Goal: Obtain resource: Obtain resource

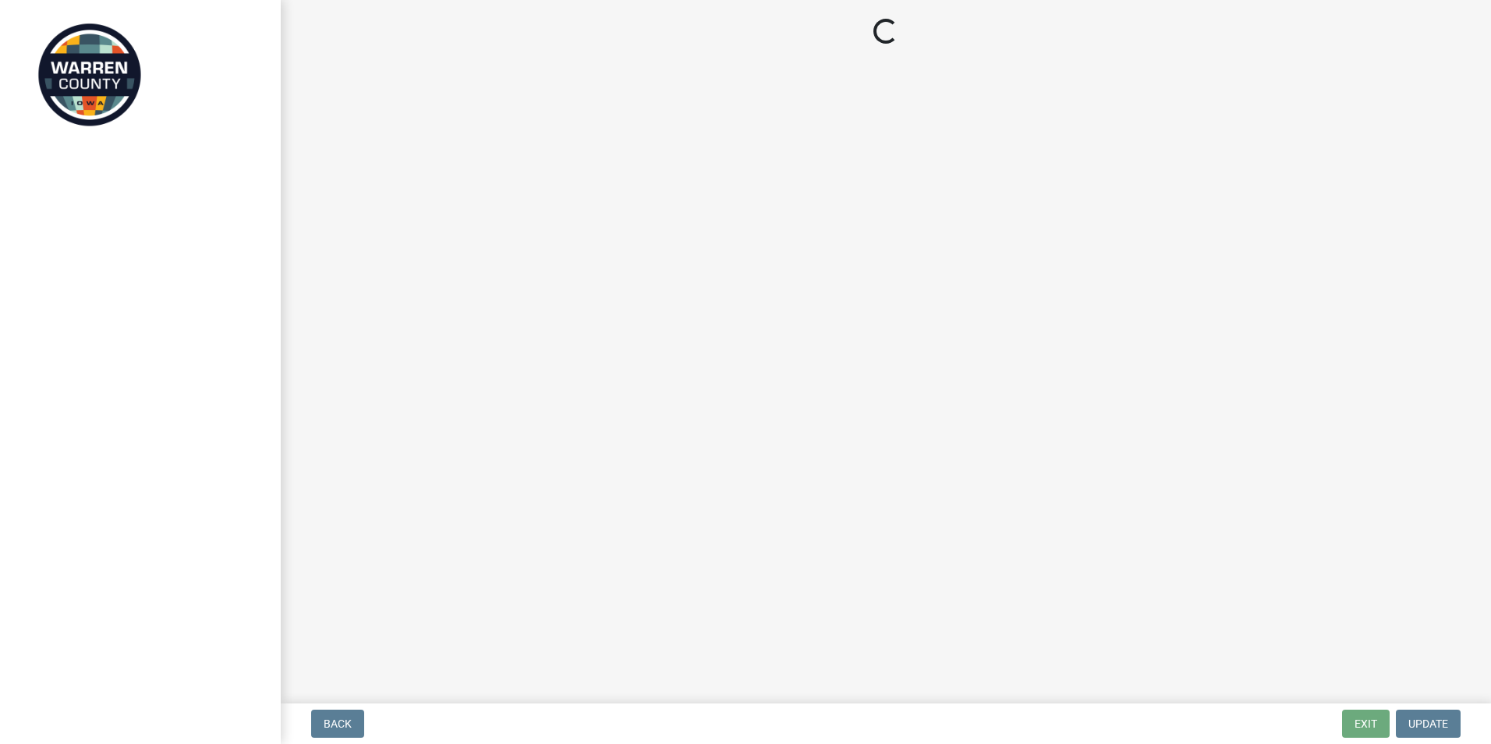
select select "b1466268-bb78-44d6-ba23-3d79a56a4944"
select select "d1e22d4f-68e7-4e9d-8701-604dd084f30f"
select select "b1466268-bb78-44d6-ba23-3d79a56a4944"
select select "d1e22d4f-68e7-4e9d-8701-604dd084f30f"
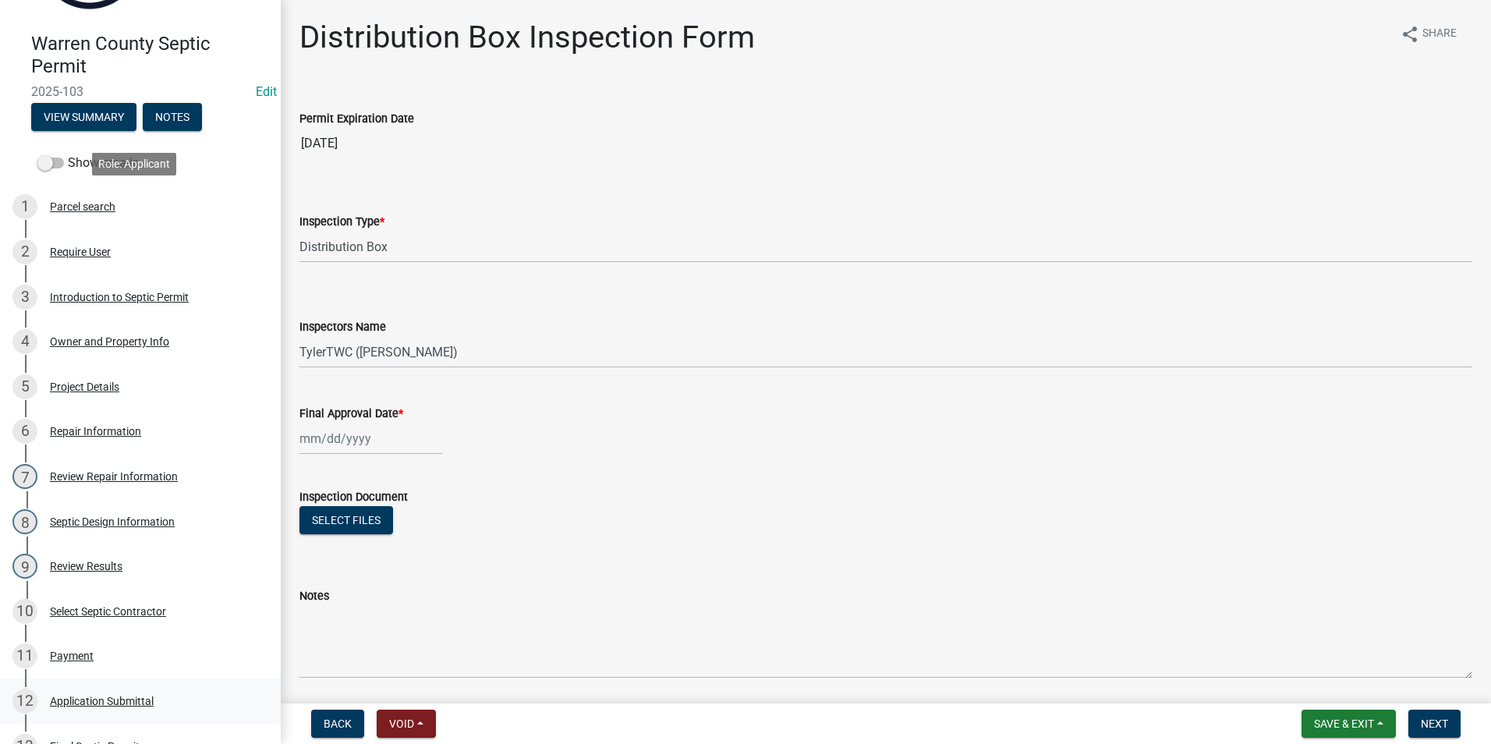
scroll to position [468, 0]
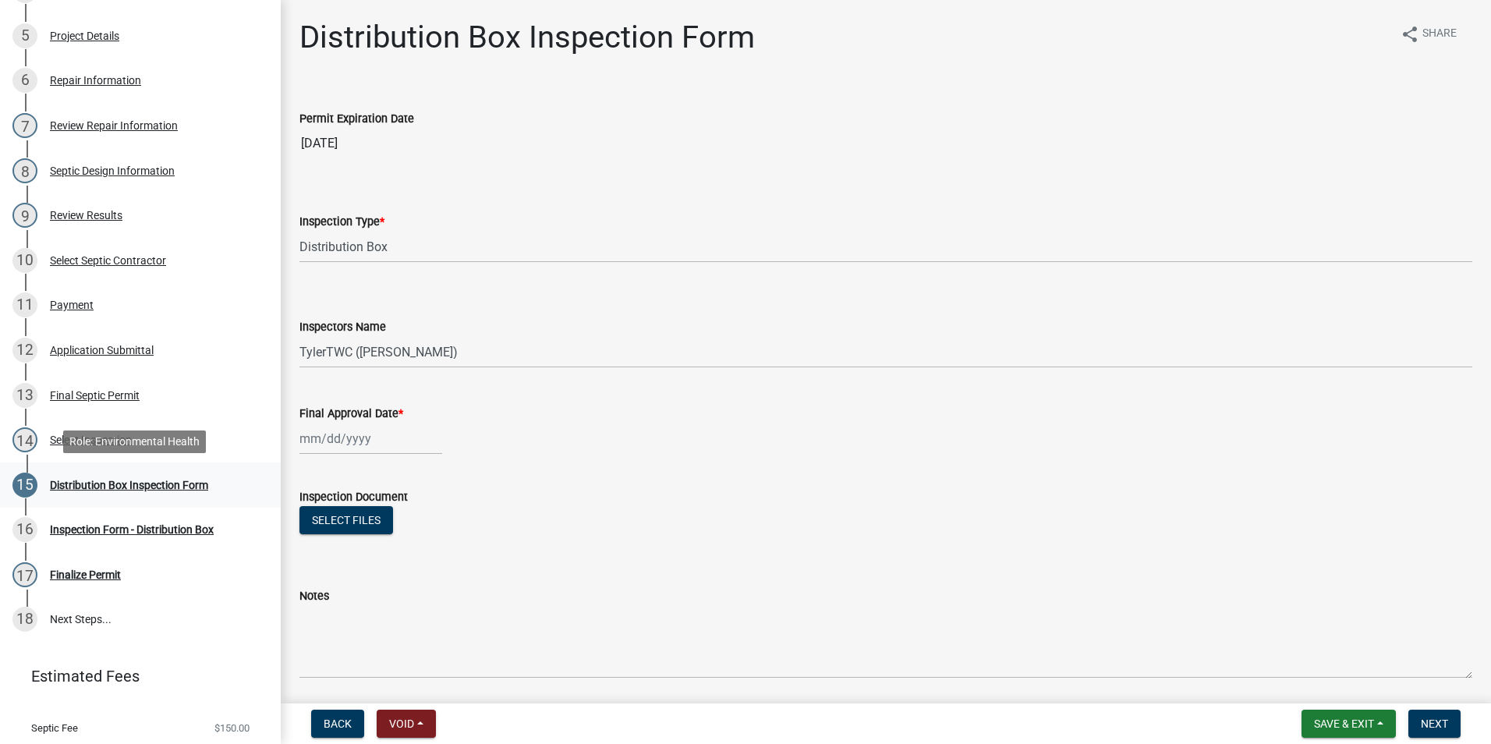
click at [80, 482] on div "Distribution Box Inspection Form" at bounding box center [129, 485] width 158 height 11
click at [62, 441] on div "Select Inspection" at bounding box center [91, 439] width 82 height 11
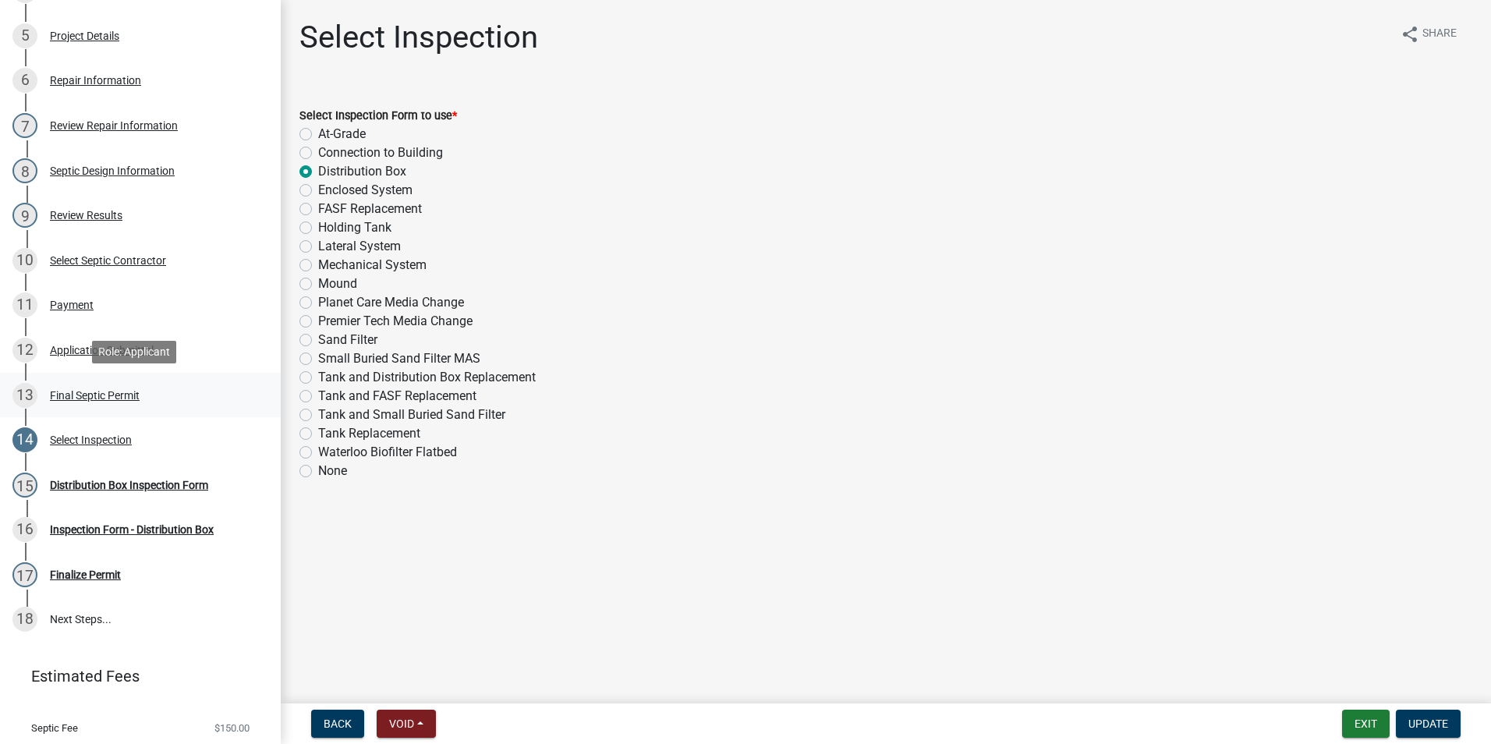
click at [78, 388] on div "13 Final Septic Permit" at bounding box center [133, 395] width 243 height 25
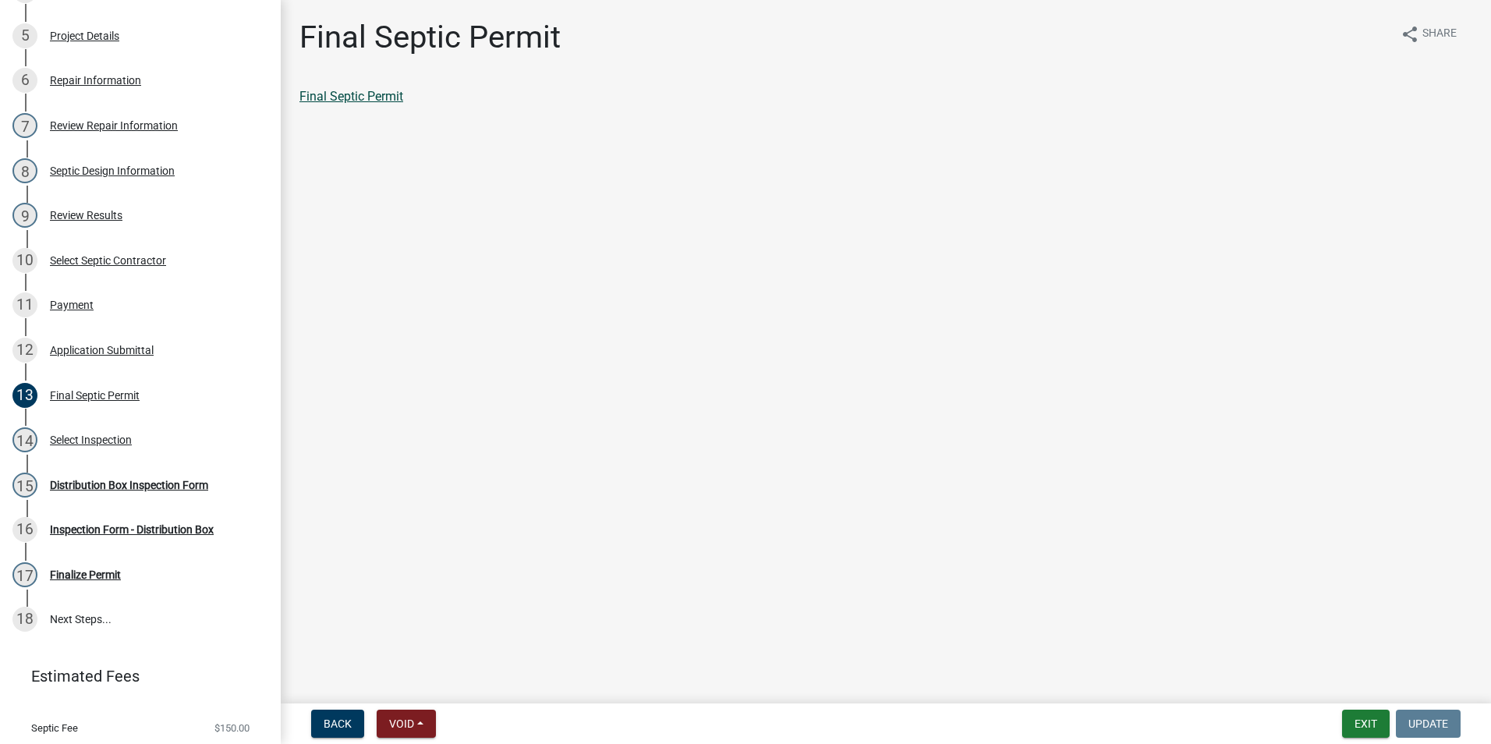
click at [367, 90] on link "Final Septic Permit" at bounding box center [351, 96] width 104 height 15
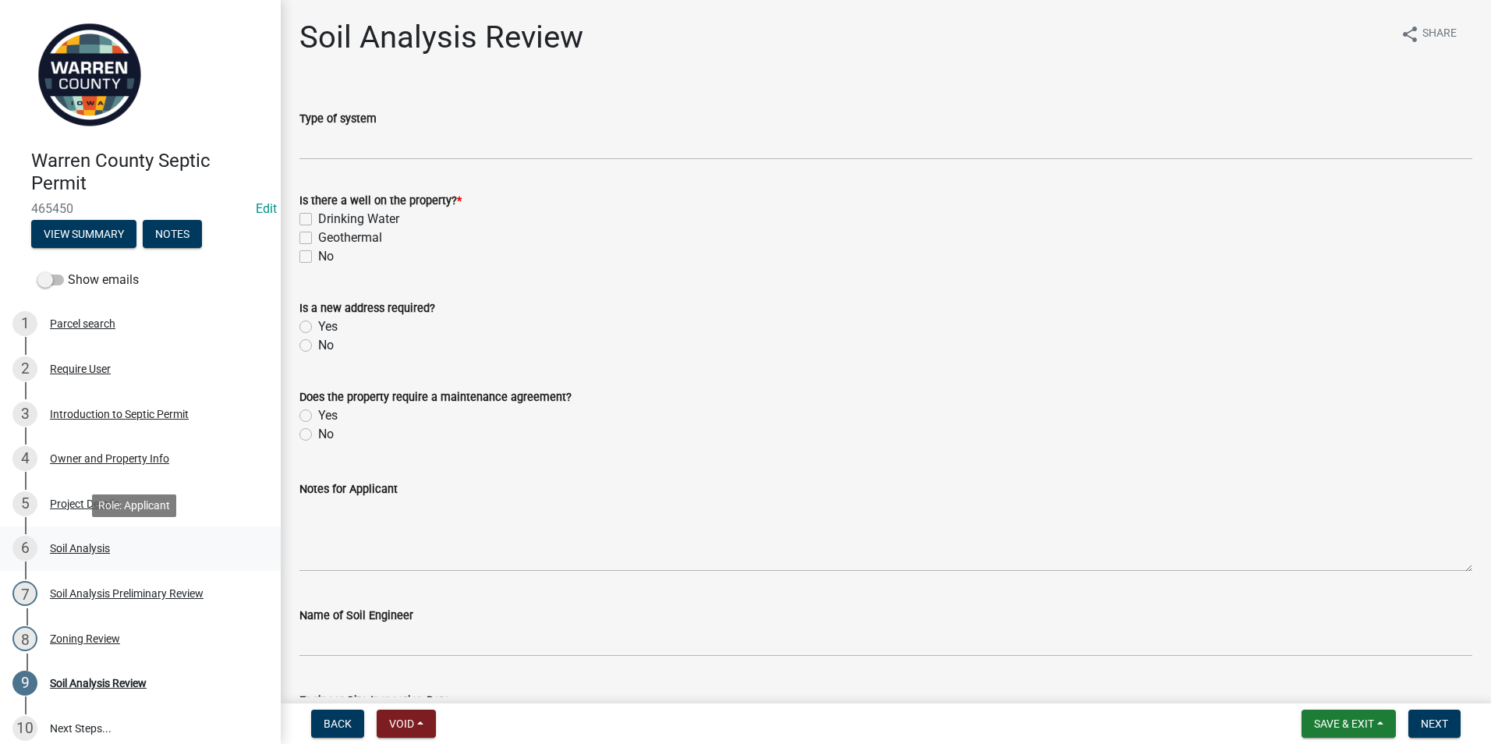
click at [70, 554] on div "6 Soil Analysis" at bounding box center [133, 548] width 243 height 25
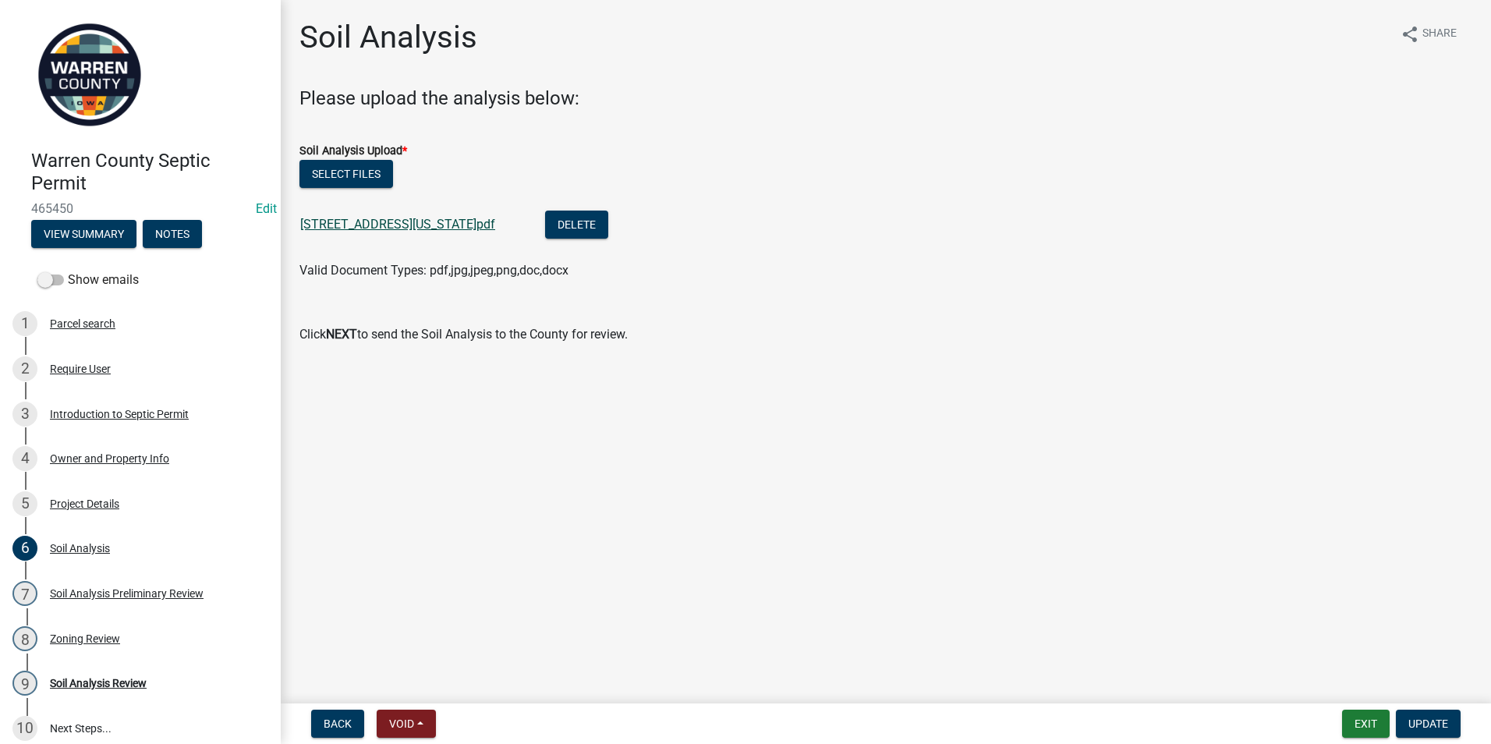
click at [409, 223] on link "2049 Delaware St- SA.pdf" at bounding box center [397, 224] width 195 height 15
